Goal: Transaction & Acquisition: Obtain resource

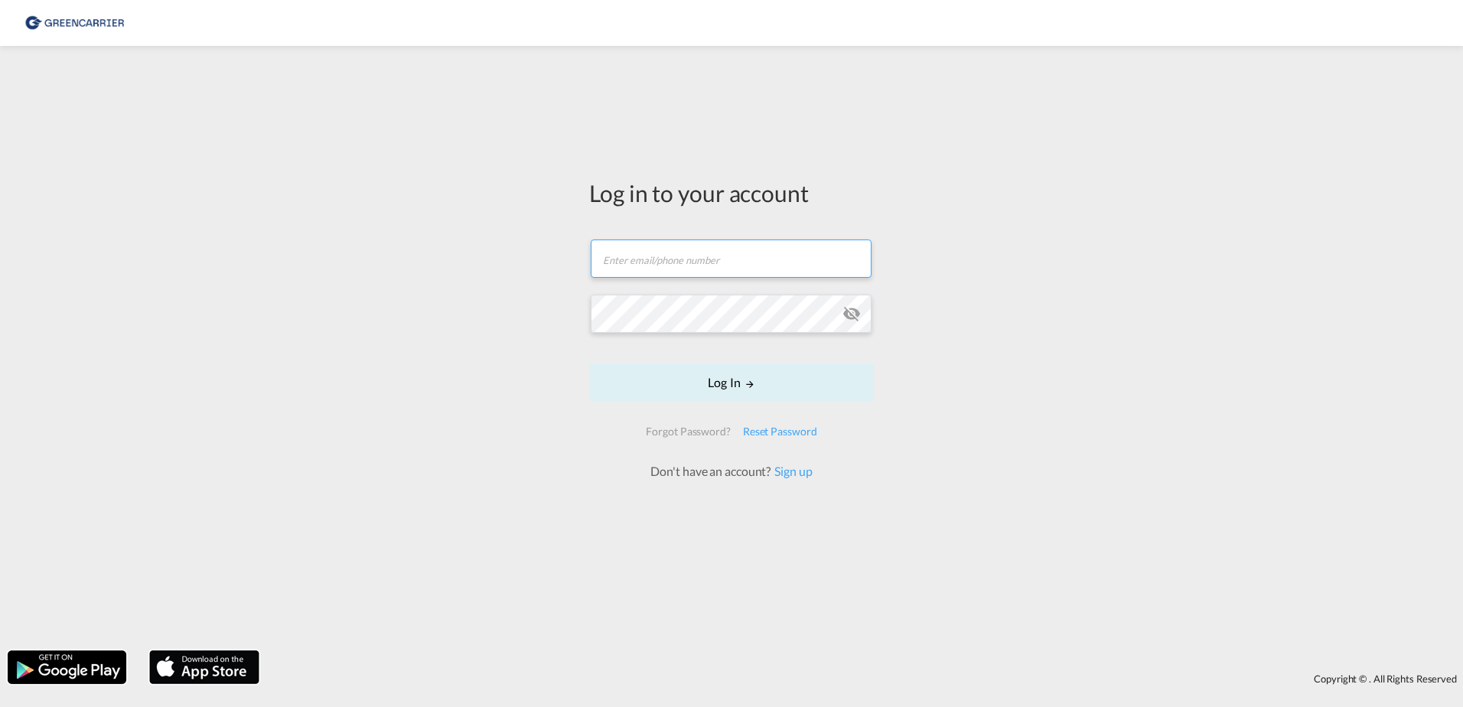
click at [709, 278] on input "text" at bounding box center [731, 258] width 281 height 38
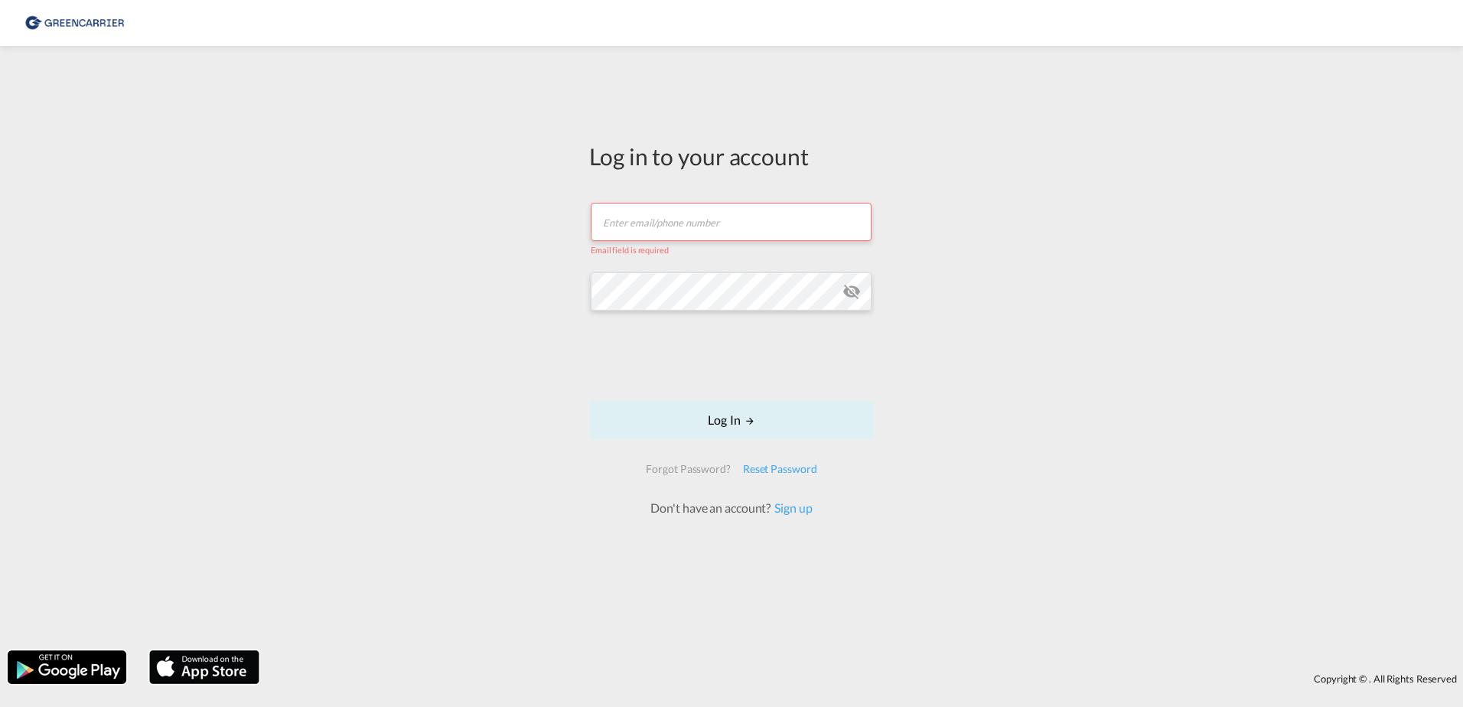
click at [685, 262] on form "Email field is required Password field is required Log In Forgot Password? Rese…" at bounding box center [731, 352] width 285 height 330
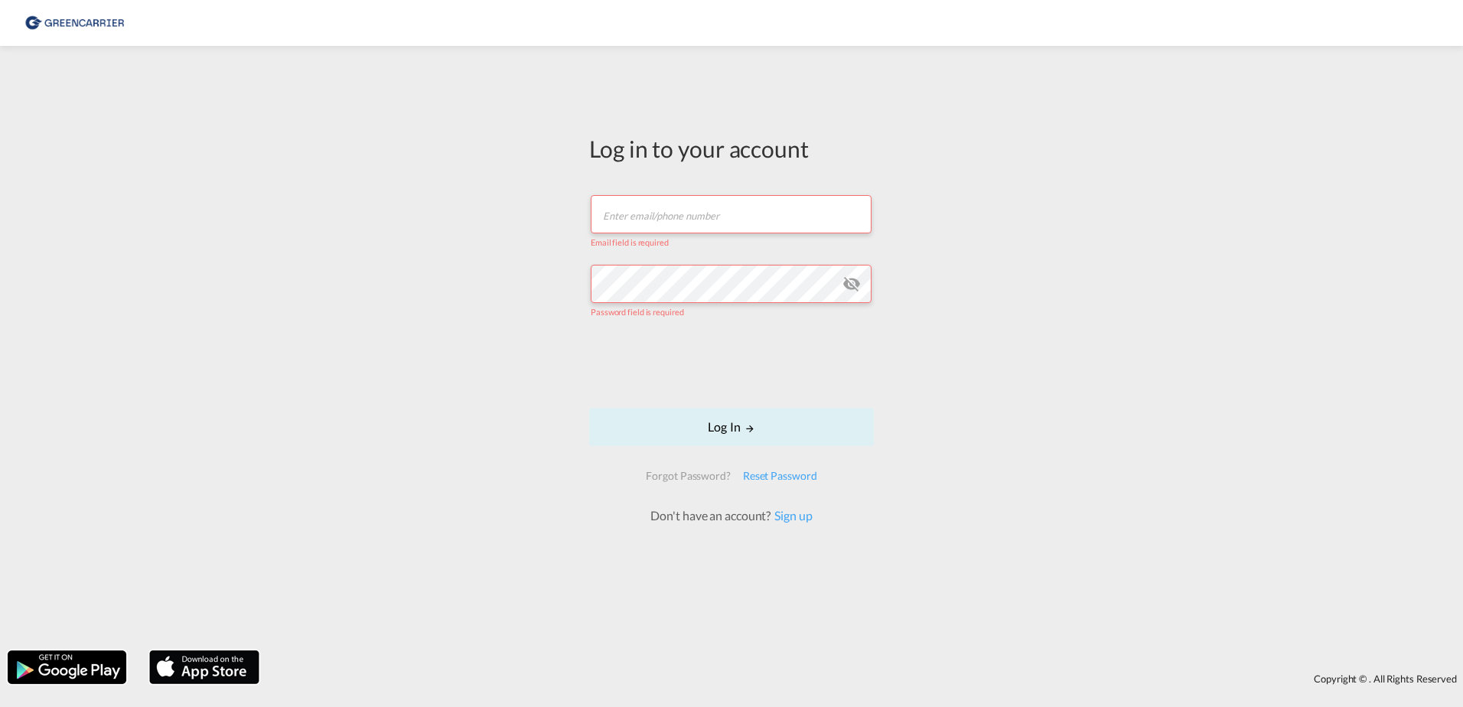
click at [685, 232] on input "text" at bounding box center [731, 214] width 281 height 38
type input "[EMAIL_ADDRESS][DOMAIN_NAME]"
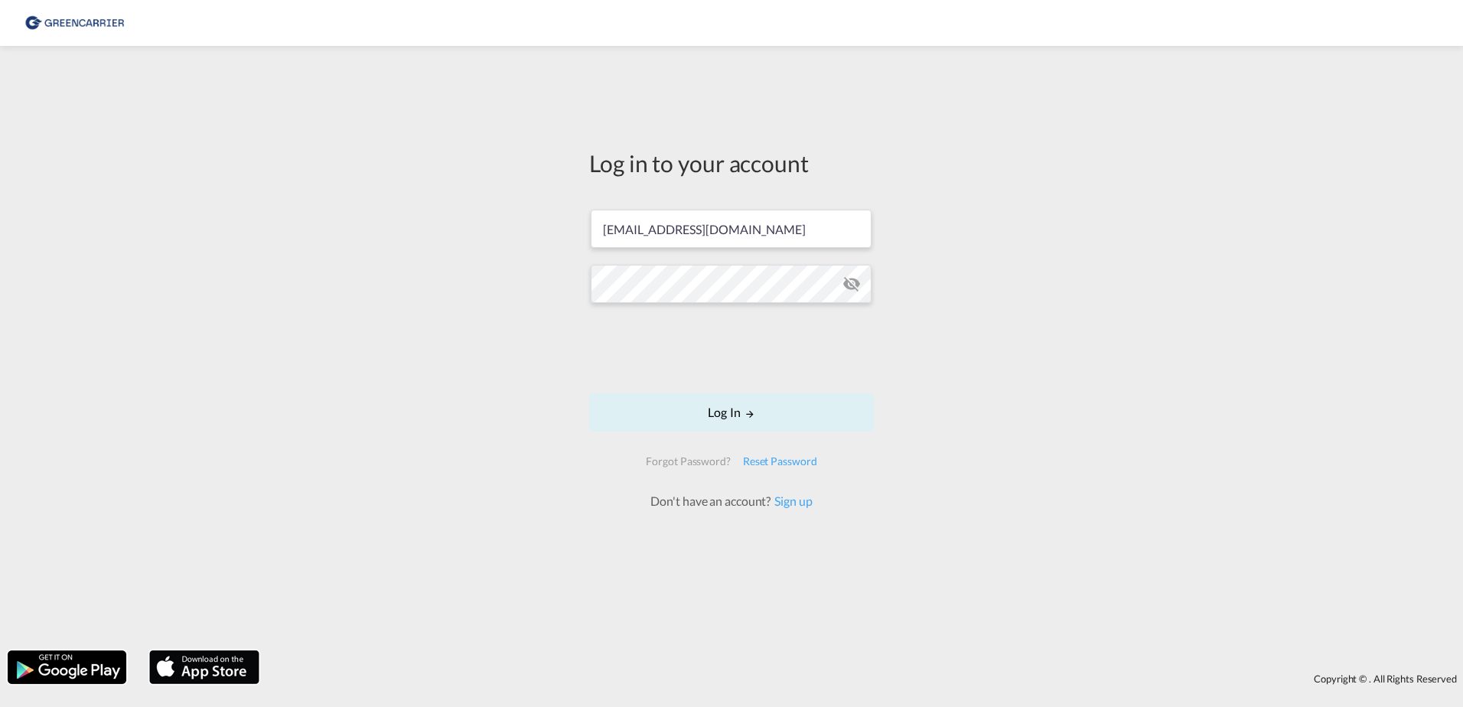
click at [852, 291] on md-icon "icon-eye-off" at bounding box center [851, 284] width 18 height 18
click at [832, 400] on button "Log In" at bounding box center [731, 412] width 285 height 38
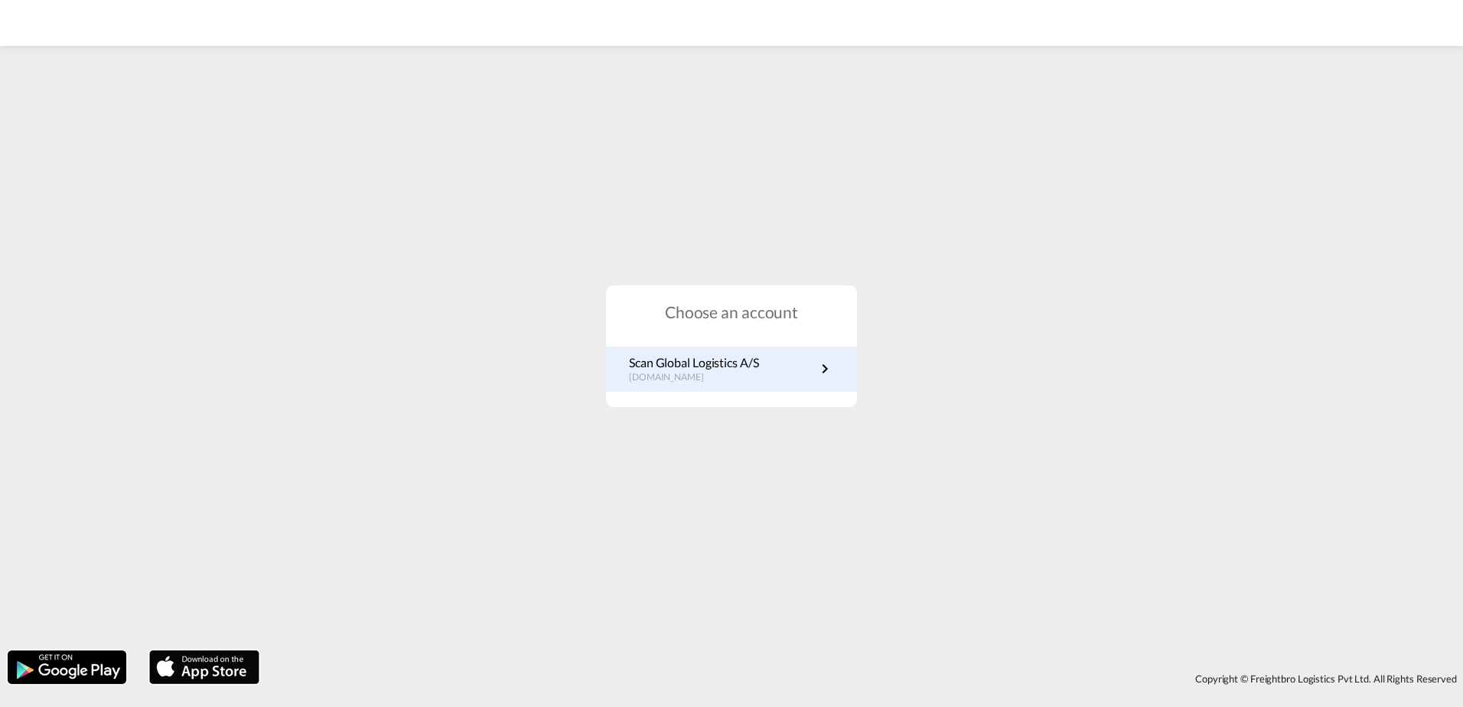
click at [739, 383] on p "[DOMAIN_NAME]" at bounding box center [694, 377] width 130 height 13
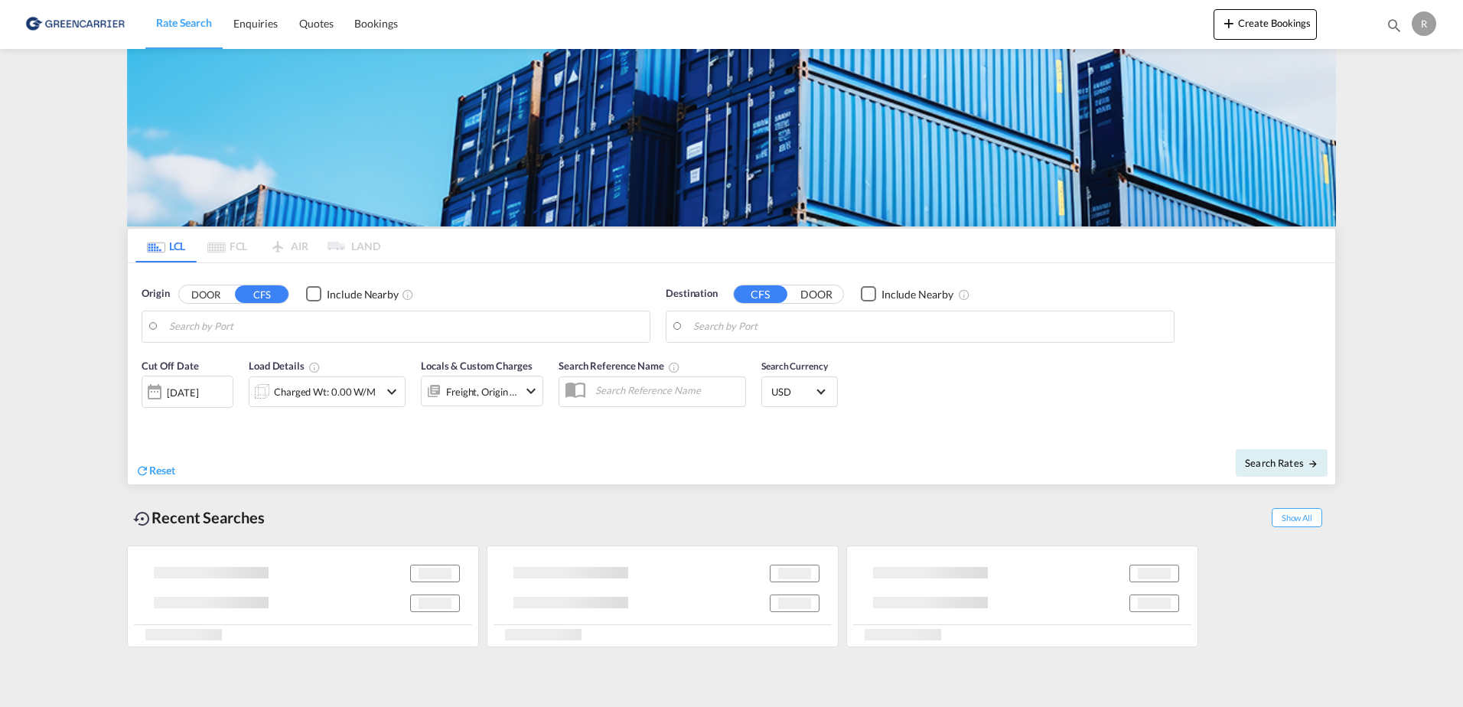
type input "DE-20144, [GEOGRAPHIC_DATA], [GEOGRAPHIC_DATA]"
type input "[GEOGRAPHIC_DATA], SGSIN"
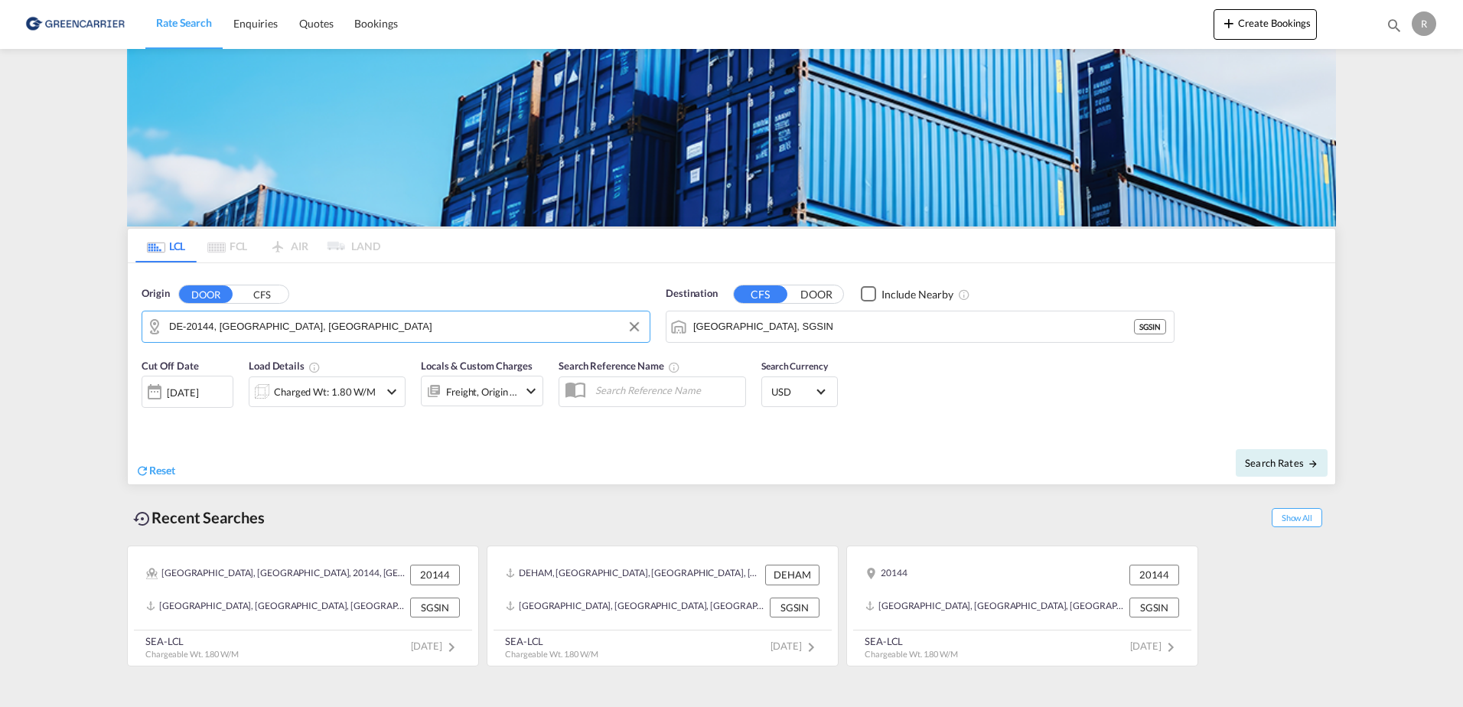
drag, startPoint x: 316, startPoint y: 334, endPoint x: 15, endPoint y: 247, distance: 312.8
click at [15, 247] on md-content "Rate Search Enquiries Quotes Bookings Create Bookings Bookings Quotes Enquiries…" at bounding box center [731, 353] width 1463 height 707
drag, startPoint x: 356, startPoint y: 327, endPoint x: 142, endPoint y: 335, distance: 215.1
click at [108, 347] on md-content "Rate Search Enquiries Quotes Bookings Create Bookings Bookings Quotes Enquiries…" at bounding box center [731, 353] width 1463 height 707
click at [473, 333] on input "DE-20144, [GEOGRAPHIC_DATA], [GEOGRAPHIC_DATA]" at bounding box center [405, 326] width 473 height 23
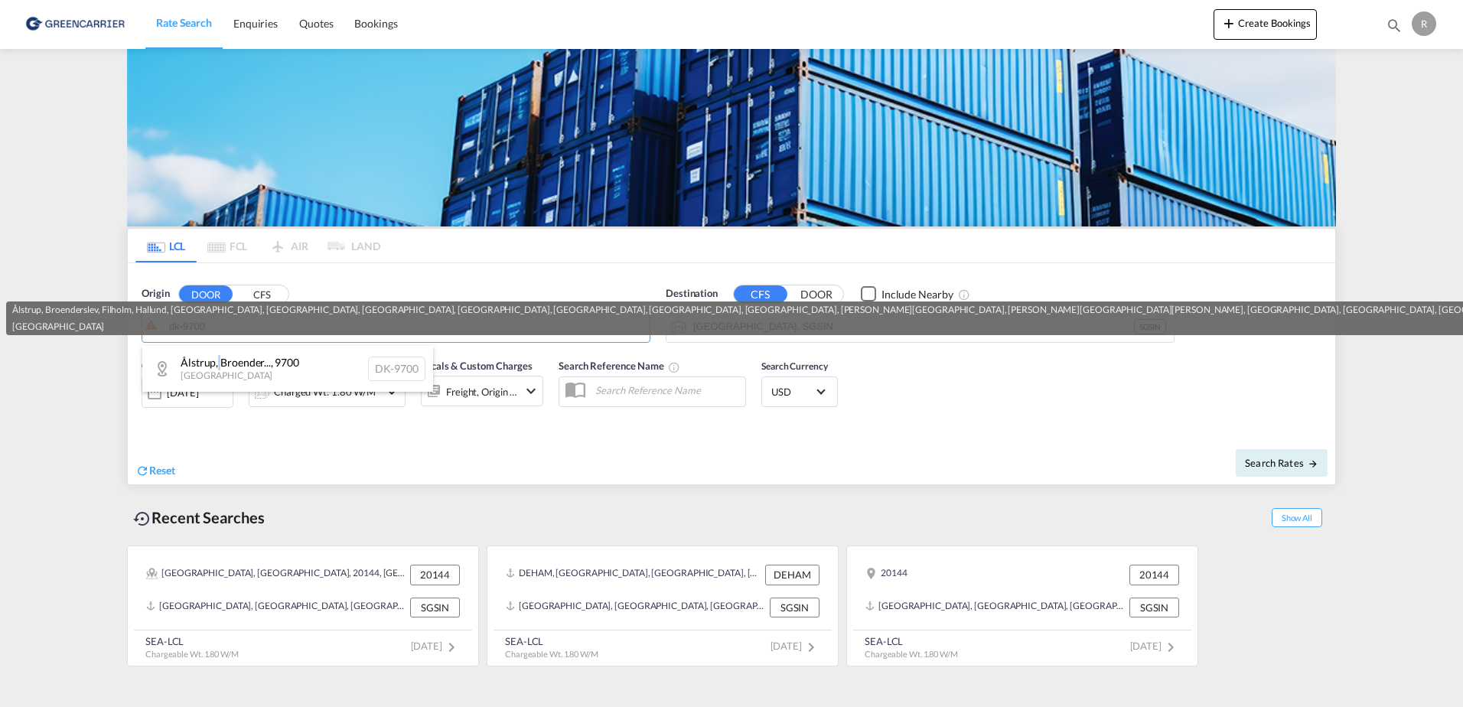
click at [220, 364] on div "Ålstrup, Broender... , 9700 [GEOGRAPHIC_DATA] [GEOGRAPHIC_DATA]-9700" at bounding box center [287, 369] width 291 height 46
type input "DK-9700, [GEOGRAPHIC_DATA], [GEOGRAPHIC_DATA], Filholm, Hallund, [GEOGRAPHIC_DA…"
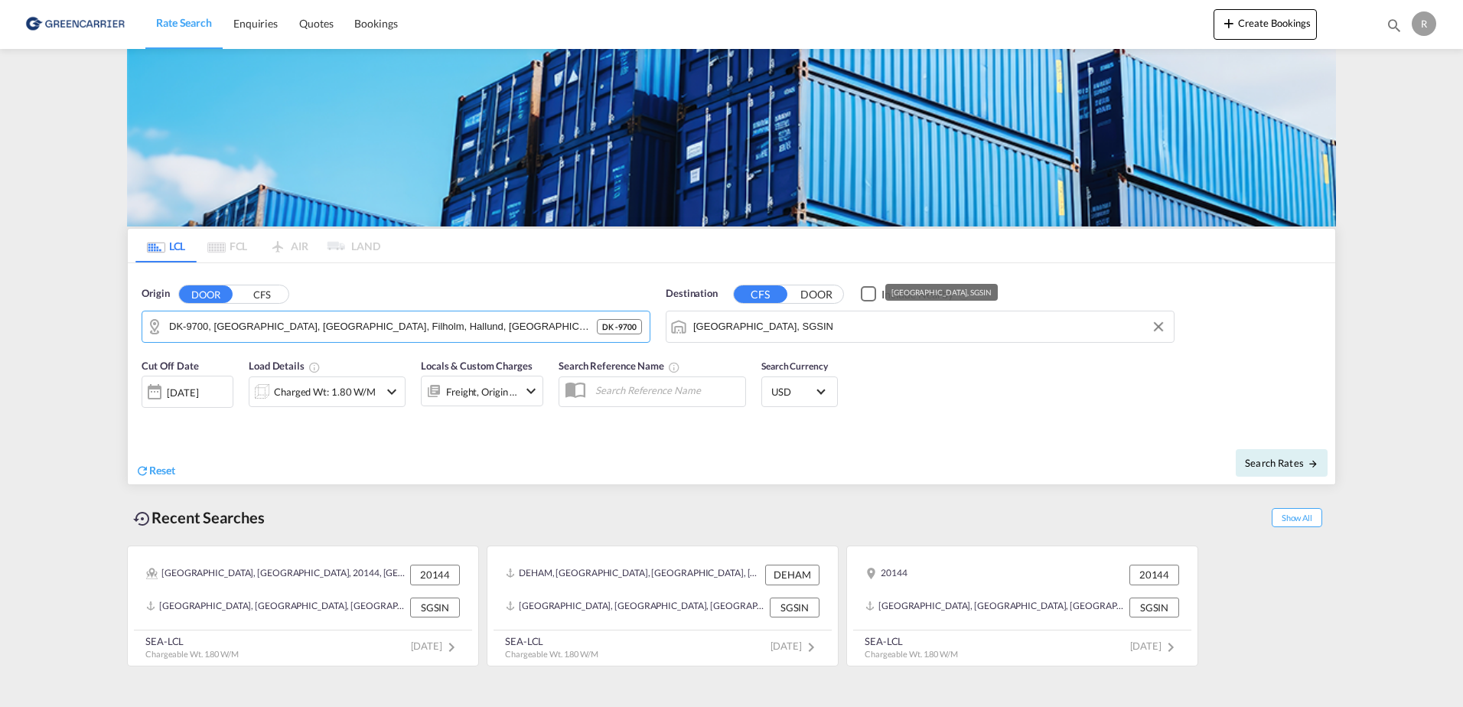
click at [793, 334] on input "[GEOGRAPHIC_DATA], SGSIN" at bounding box center [929, 326] width 473 height 23
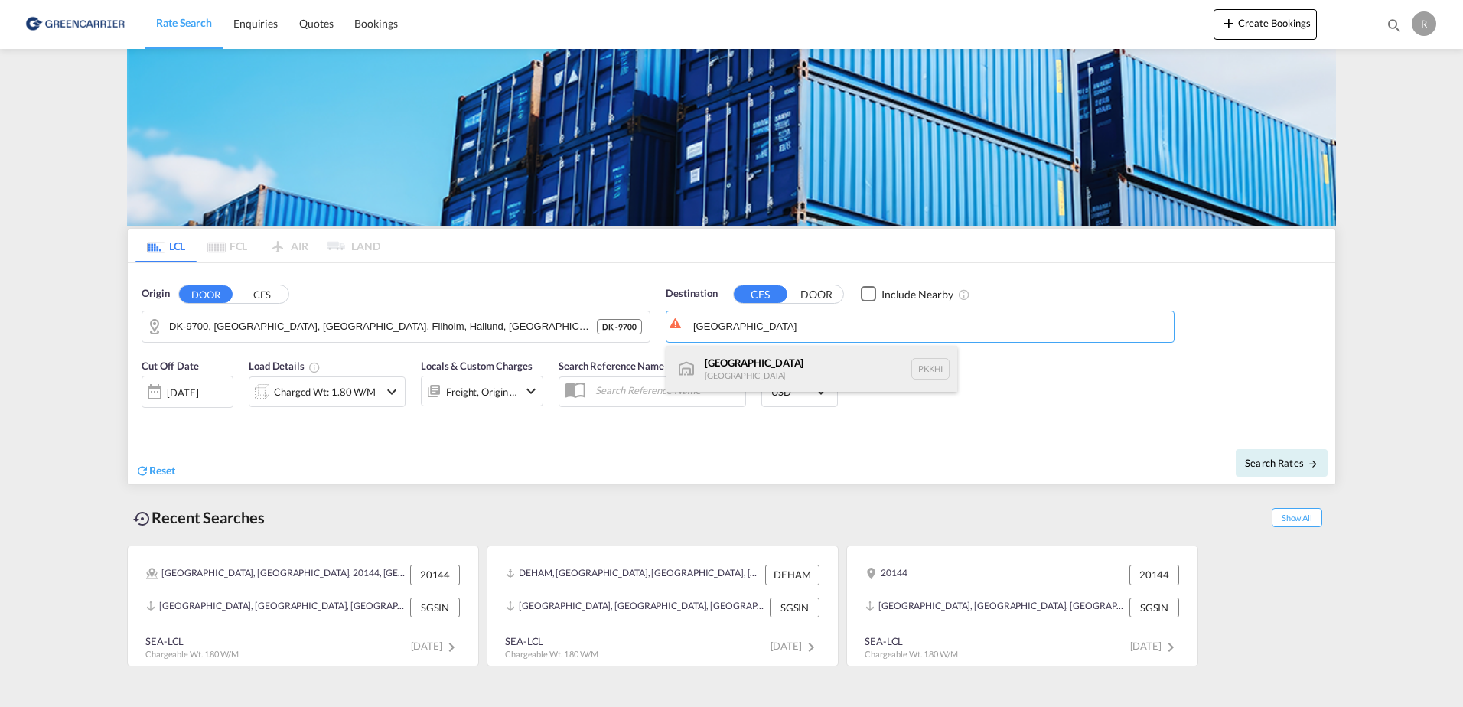
click at [780, 363] on div "Karachi [GEOGRAPHIC_DATA] PKKHI" at bounding box center [811, 369] width 291 height 46
type input "[GEOGRAPHIC_DATA], PKKHI"
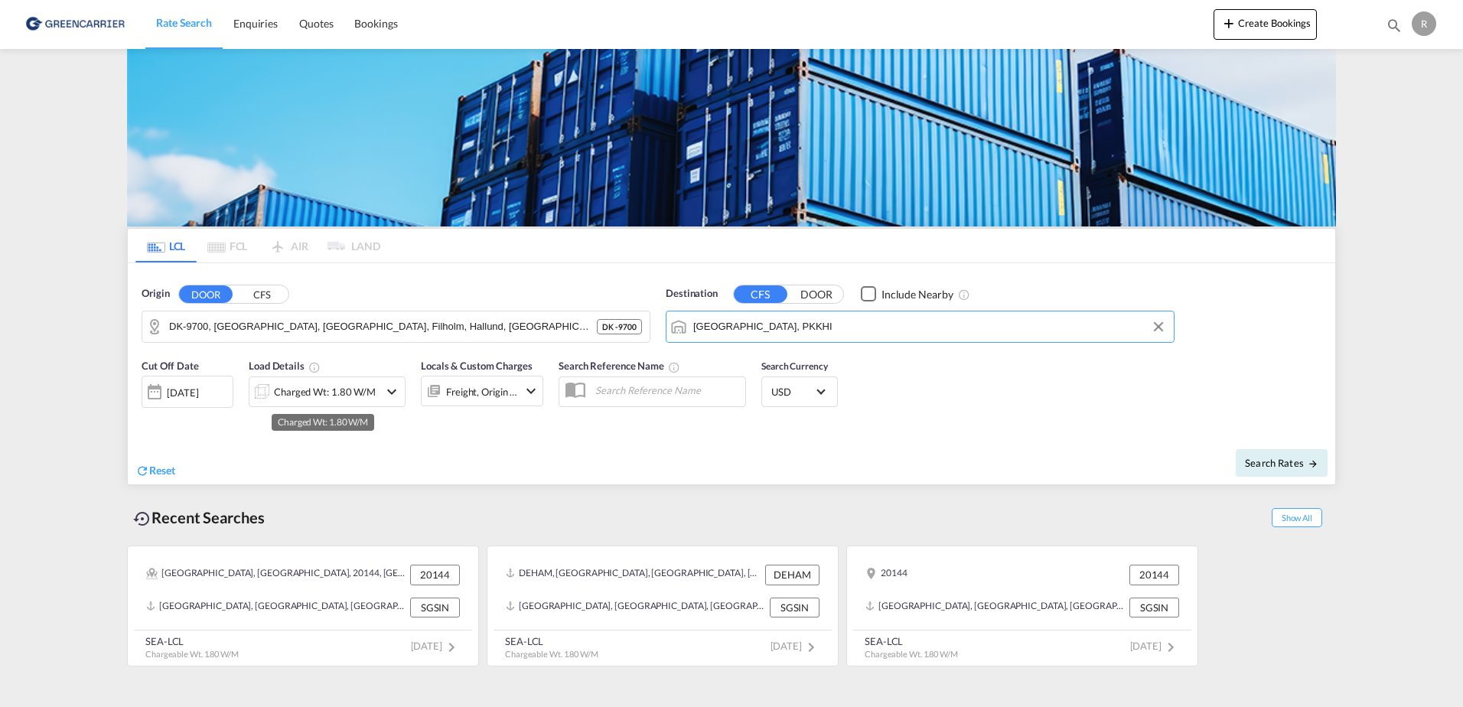
click at [321, 373] on md-input-container "Charged Wt: 1.80 W/M" at bounding box center [327, 388] width 157 height 31
click at [356, 387] on div "Charged Wt: 1.80 W/M" at bounding box center [325, 391] width 102 height 21
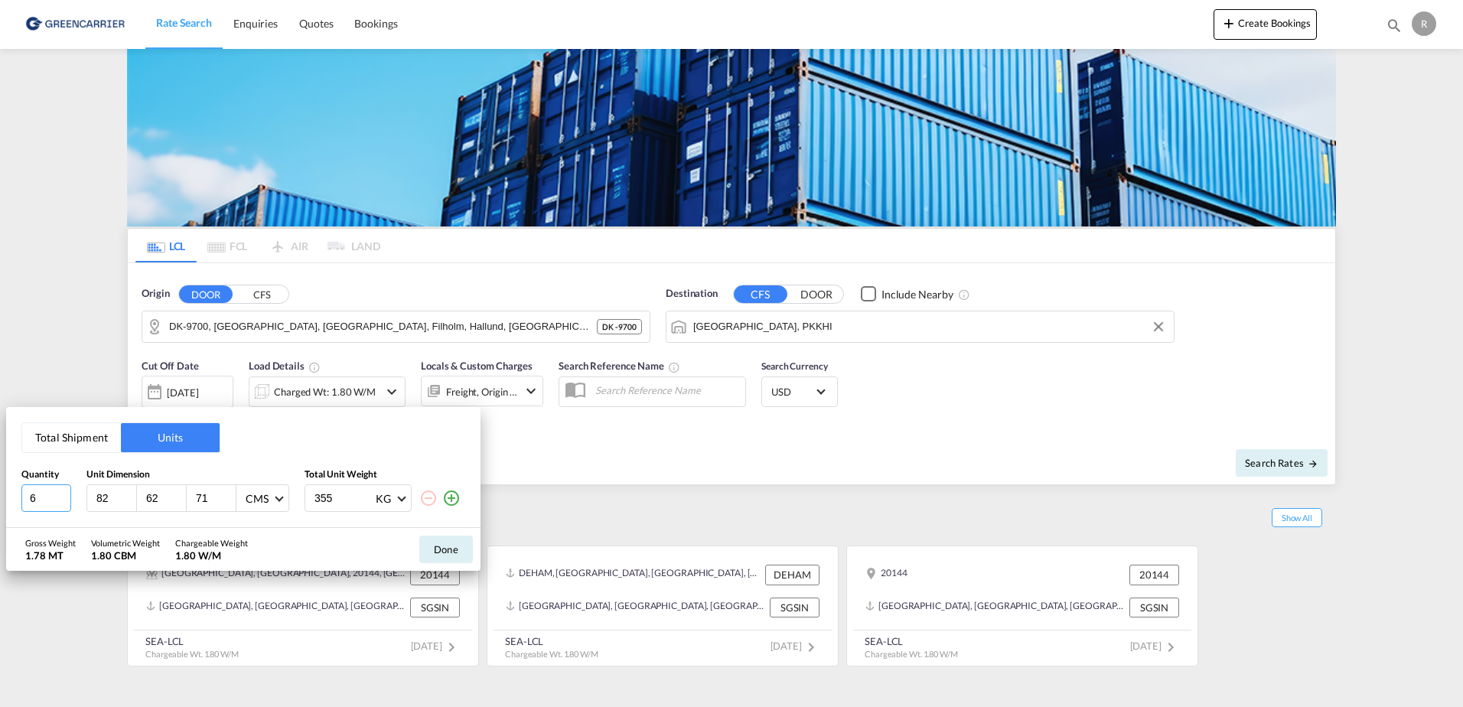
type input "6"
click at [68, 498] on input "6" at bounding box center [46, 498] width 50 height 28
type input "1"
type input "230"
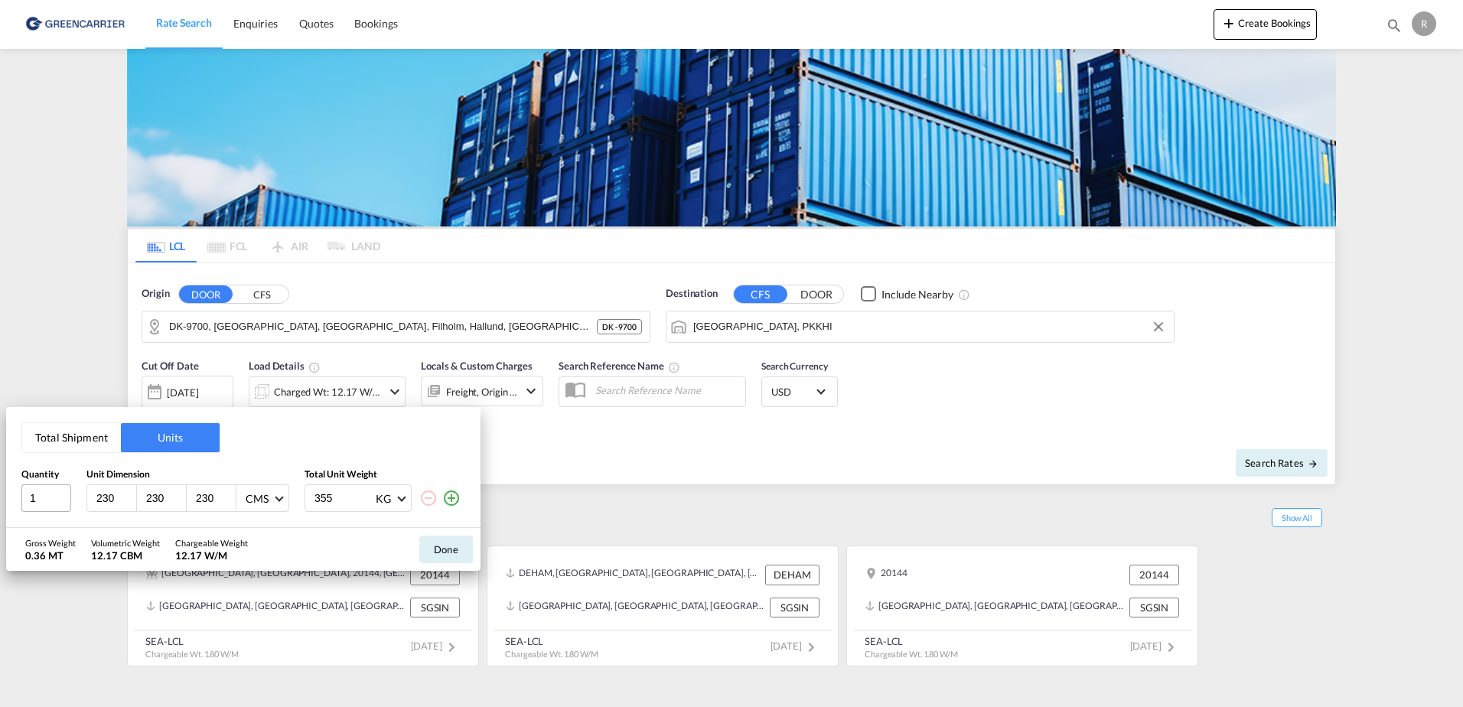
type input "230"
type input "5000"
click at [455, 549] on button "Done" at bounding box center [446, 549] width 54 height 28
click at [455, 549] on recent-search-card "[GEOGRAPHIC_DATA], [GEOGRAPHIC_DATA], 20144, [GEOGRAPHIC_DATA], [GEOGRAPHIC_DAT…" at bounding box center [303, 605] width 352 height 121
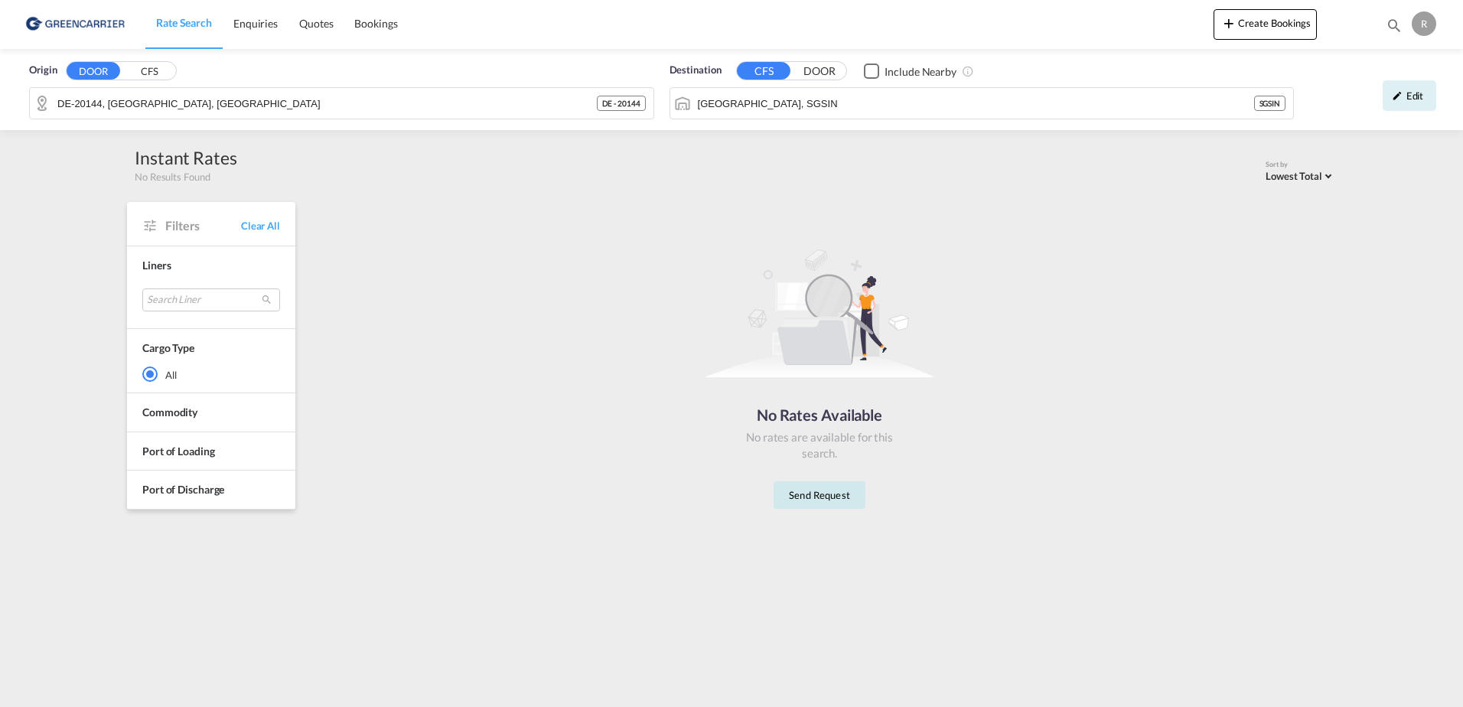
click at [836, 502] on button "Send Request" at bounding box center [819, 495] width 92 height 28
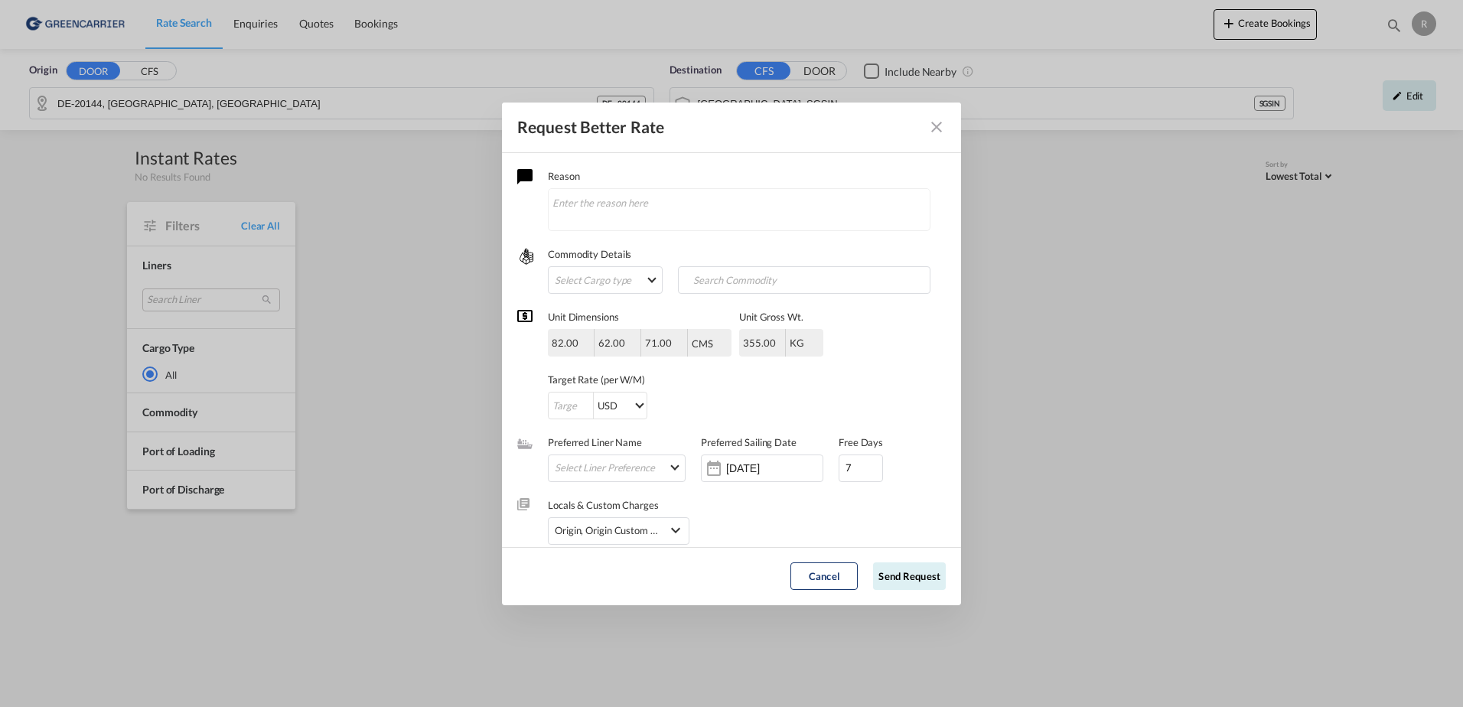
click at [936, 138] on button "Request Better Rate ..." at bounding box center [936, 127] width 31 height 31
